Goal: Browse casually

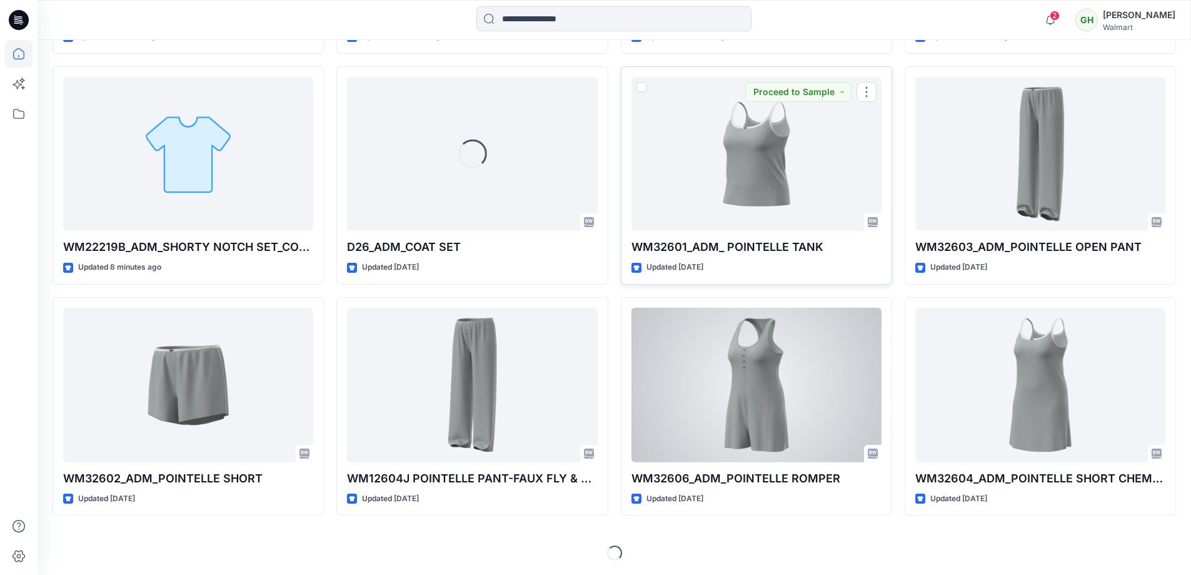
scroll to position [563, 0]
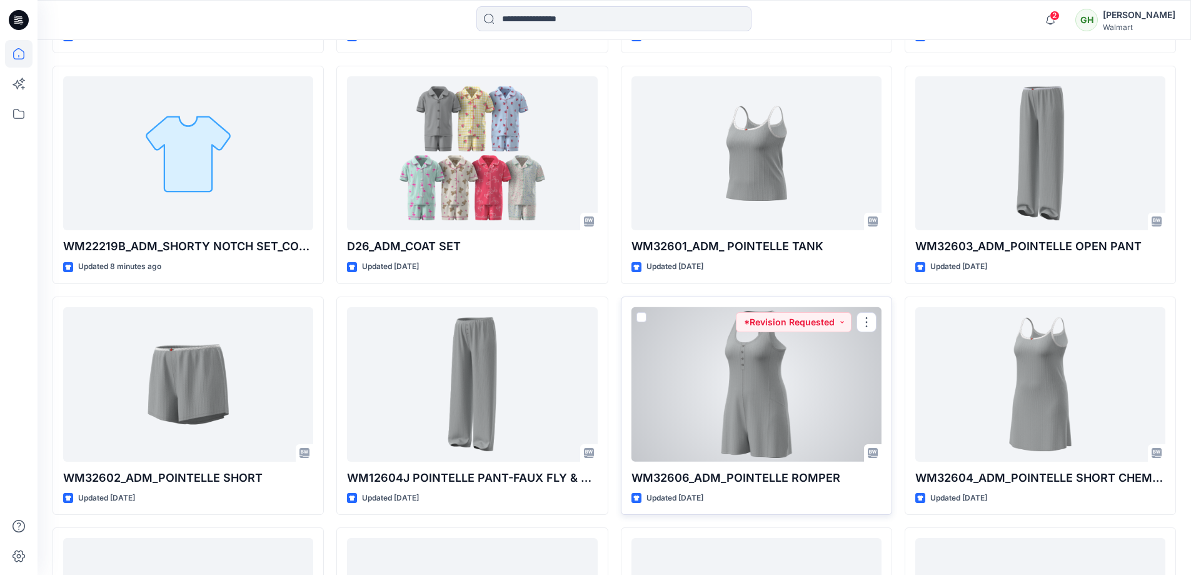
click at [822, 388] on div at bounding box center [757, 384] width 250 height 154
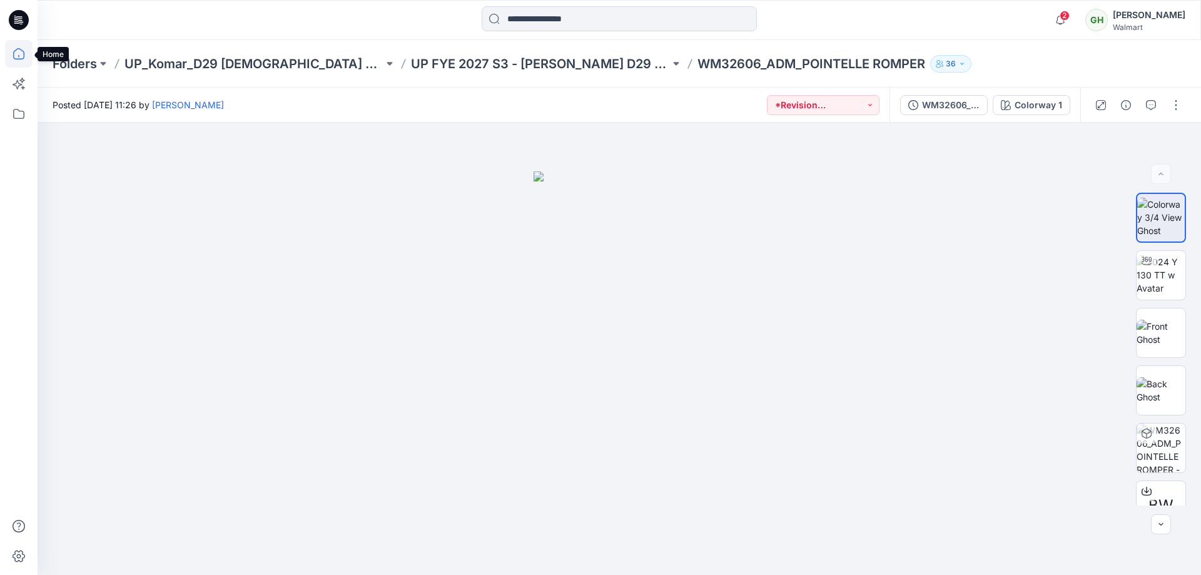
click at [11, 51] on icon at bounding box center [19, 54] width 28 height 28
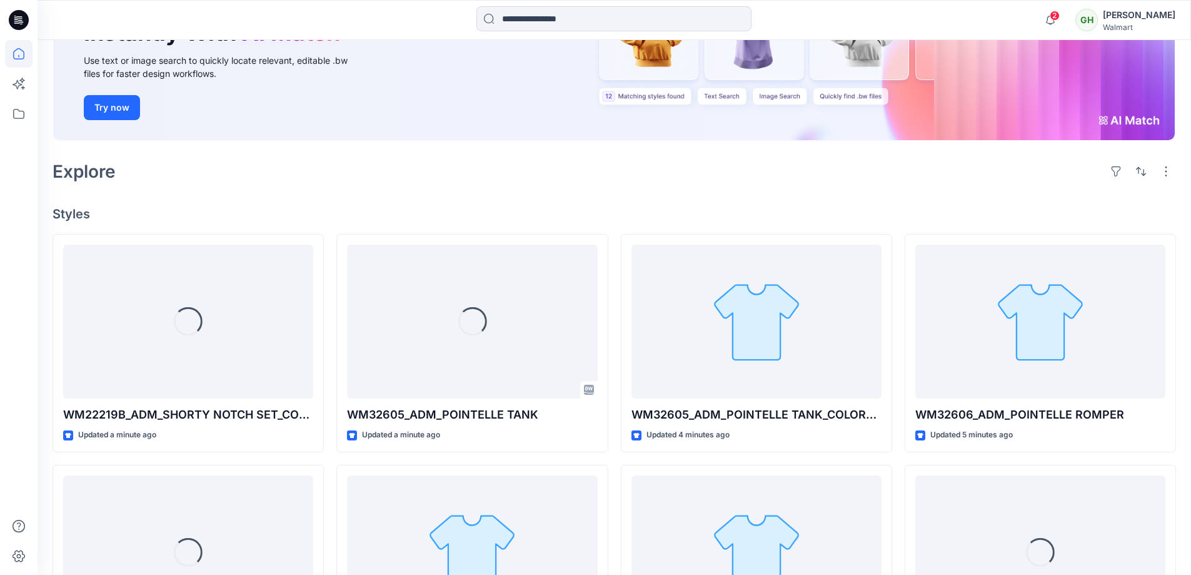
scroll to position [167, 0]
